Goal: Information Seeking & Learning: Learn about a topic

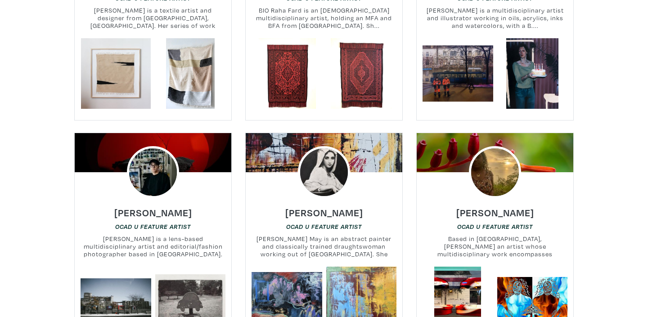
scroll to position [3720, 0]
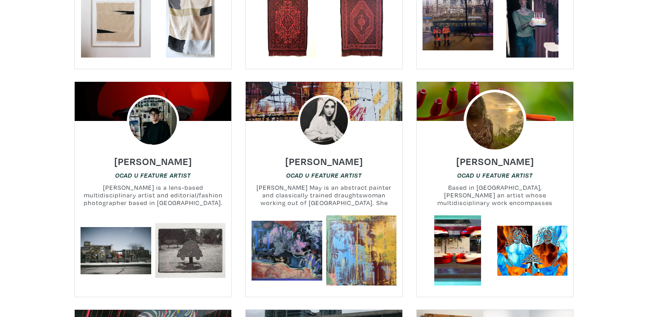
click at [497, 89] on img at bounding box center [494, 120] width 63 height 63
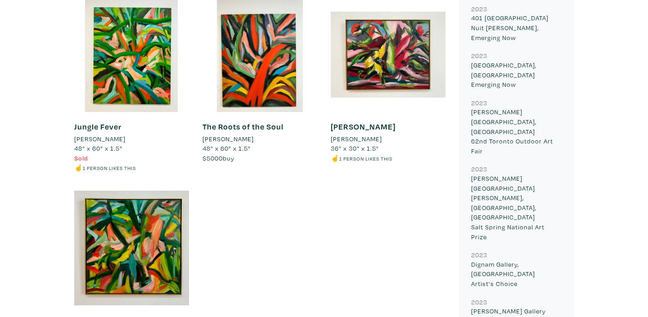
scroll to position [824, 0]
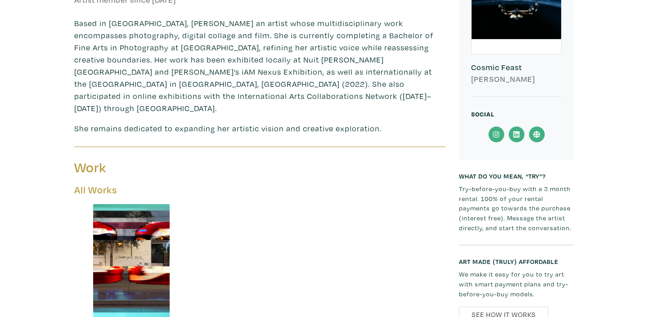
scroll to position [334, 0]
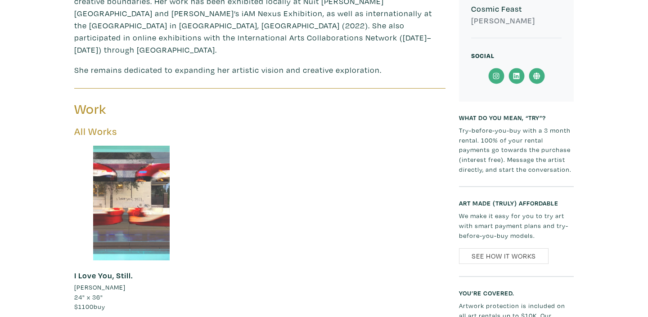
click at [154, 195] on div at bounding box center [131, 203] width 115 height 115
click at [125, 190] on div at bounding box center [131, 203] width 115 height 115
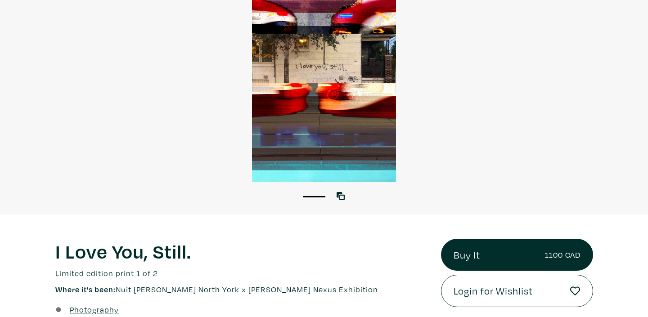
scroll to position [33, 0]
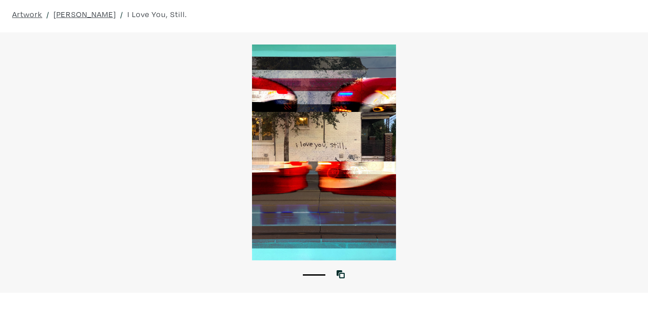
click at [295, 163] on div at bounding box center [324, 153] width 648 height 216
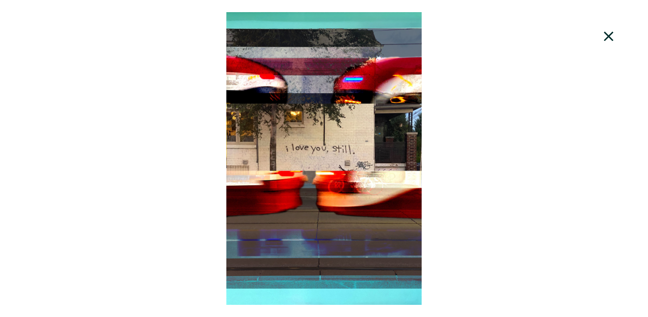
click at [605, 40] on icon at bounding box center [608, 36] width 31 height 24
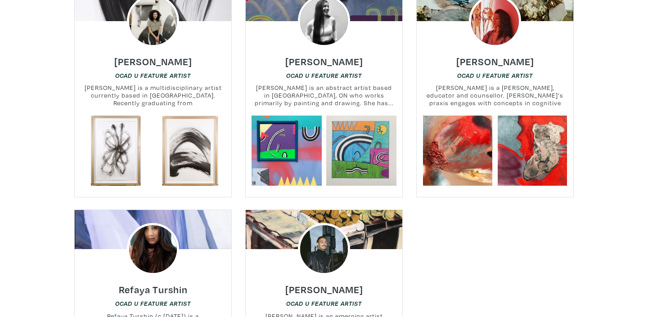
scroll to position [10148, 0]
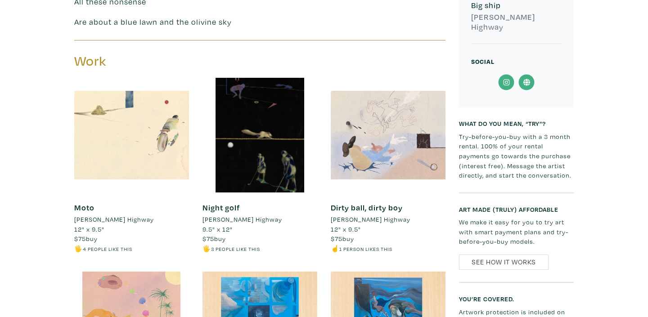
scroll to position [317, 0]
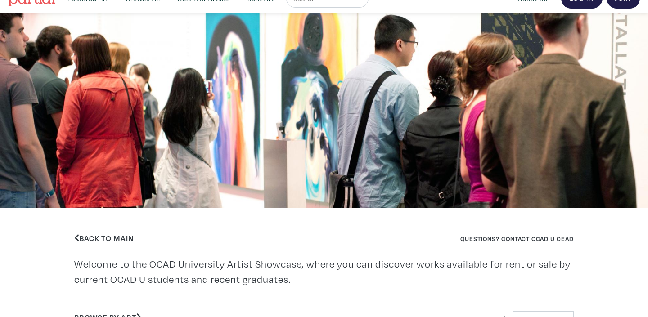
scroll to position [15, 0]
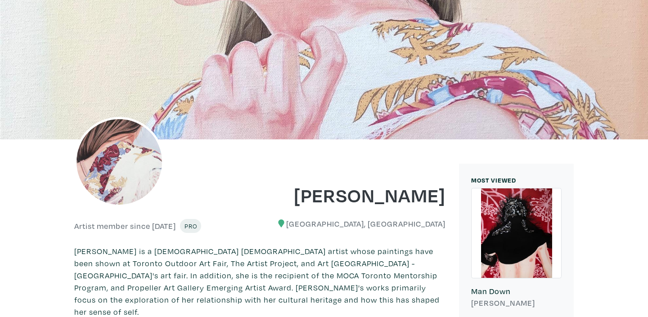
scroll to position [7, 0]
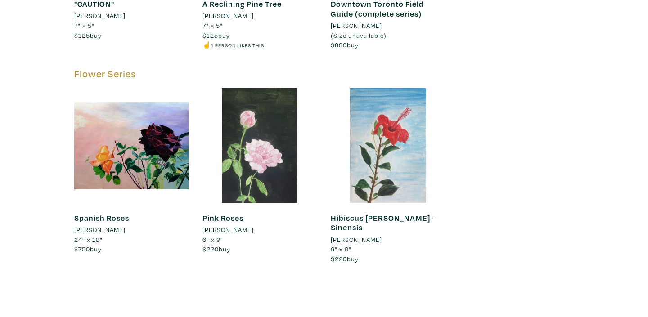
scroll to position [4009, 0]
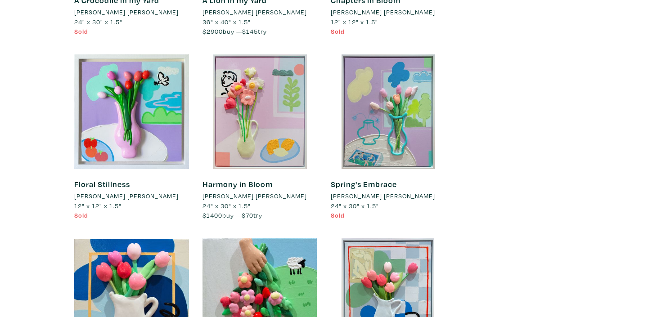
scroll to position [5433, 0]
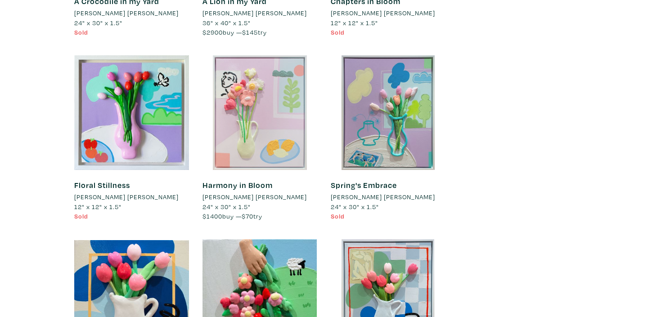
click at [277, 100] on div at bounding box center [259, 112] width 115 height 115
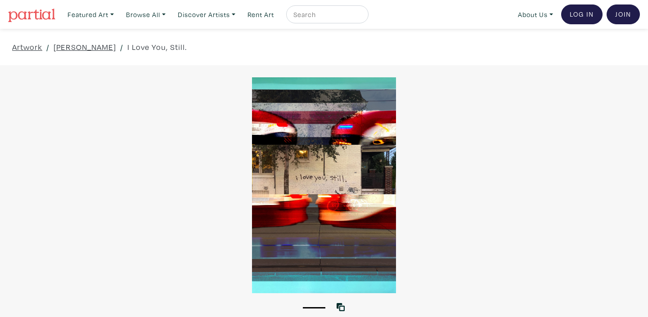
click at [309, 167] on div at bounding box center [324, 185] width 648 height 216
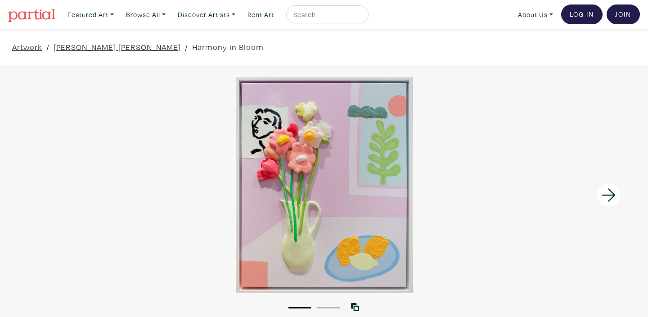
click at [88, 39] on div "Artwork / ESTHER DOË KIM / Harmony in Bloom" at bounding box center [324, 47] width 648 height 36
click at [88, 46] on link "[PERSON_NAME] [PERSON_NAME]" at bounding box center [117, 47] width 127 height 12
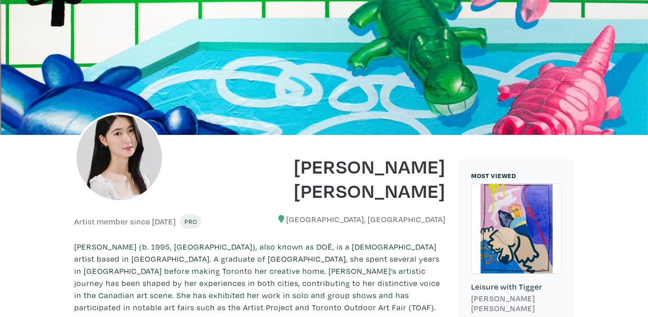
scroll to position [127, 0]
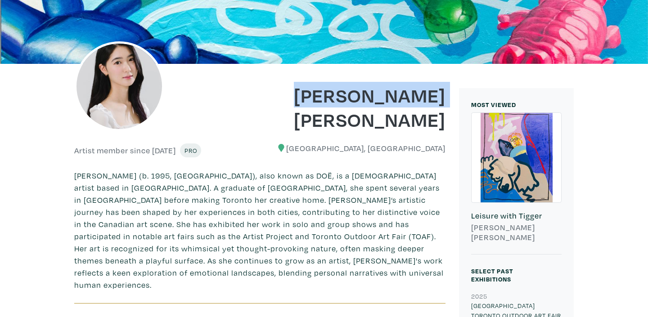
drag, startPoint x: 285, startPoint y: 124, endPoint x: 448, endPoint y: 122, distance: 163.3
click at [448, 122] on div "[PERSON_NAME] [PERSON_NAME]" at bounding box center [356, 101] width 192 height 61
copy h1 "[PERSON_NAME] [PERSON_NAME]"
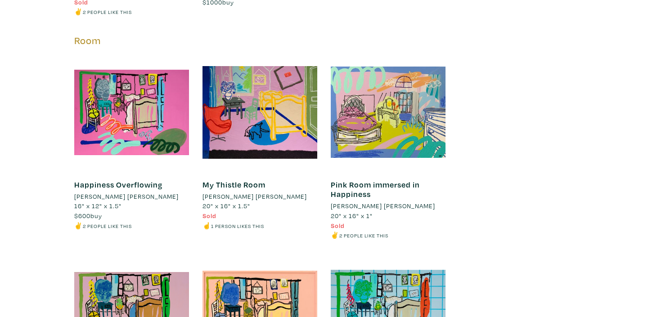
scroll to position [3024, 0]
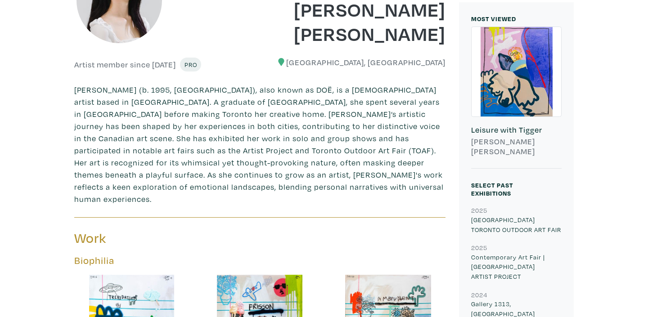
scroll to position [215, 0]
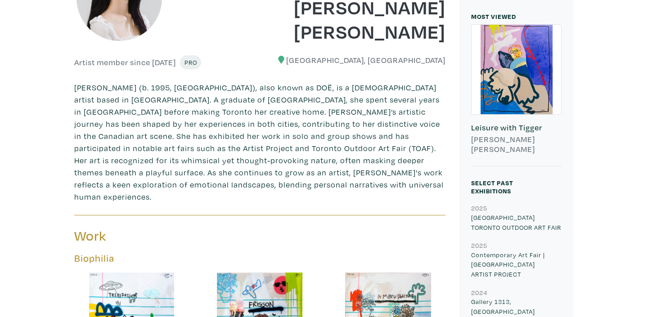
click at [163, 94] on p "[PERSON_NAME] (b. 1995, [GEOGRAPHIC_DATA]), also known as DOË, is a [DEMOGRAPHI…" at bounding box center [259, 141] width 371 height 121
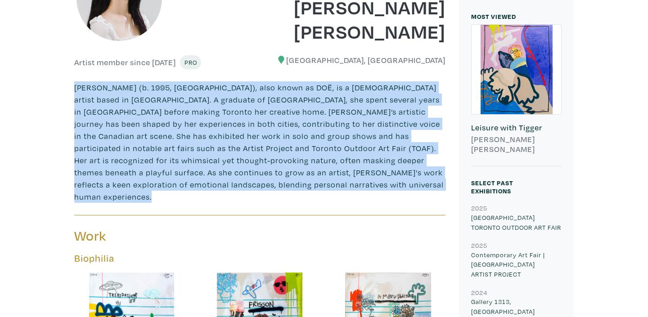
click at [163, 94] on p "[PERSON_NAME] (b. 1995, [GEOGRAPHIC_DATA]), also known as DOË, is a [DEMOGRAPHI…" at bounding box center [259, 141] width 371 height 121
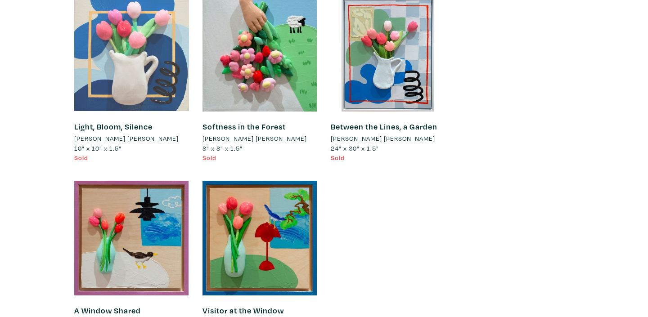
scroll to position [5707, 0]
